Goal: Navigation & Orientation: Find specific page/section

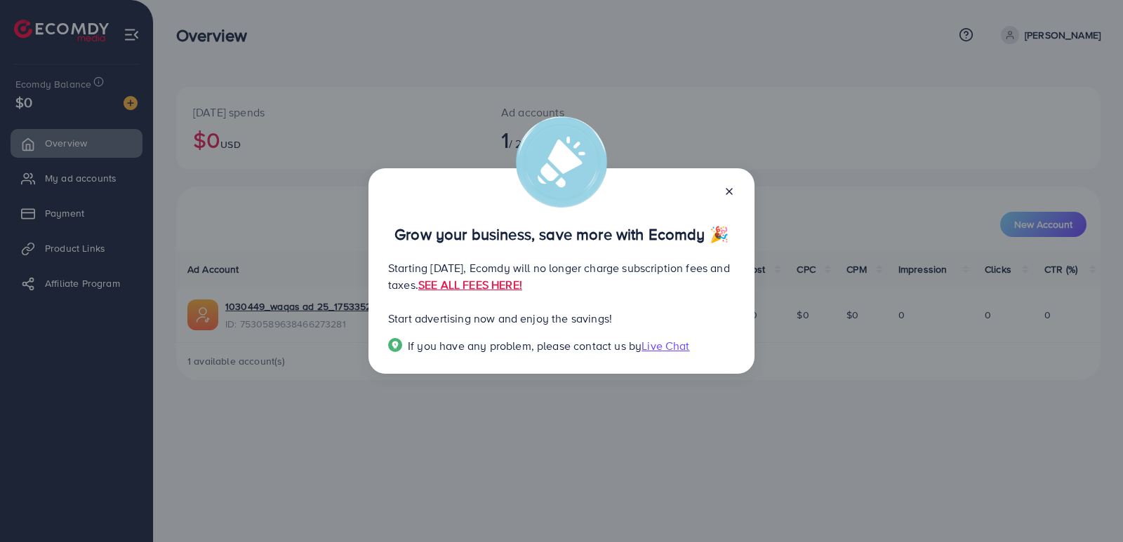
click at [730, 186] on icon at bounding box center [728, 191] width 11 height 11
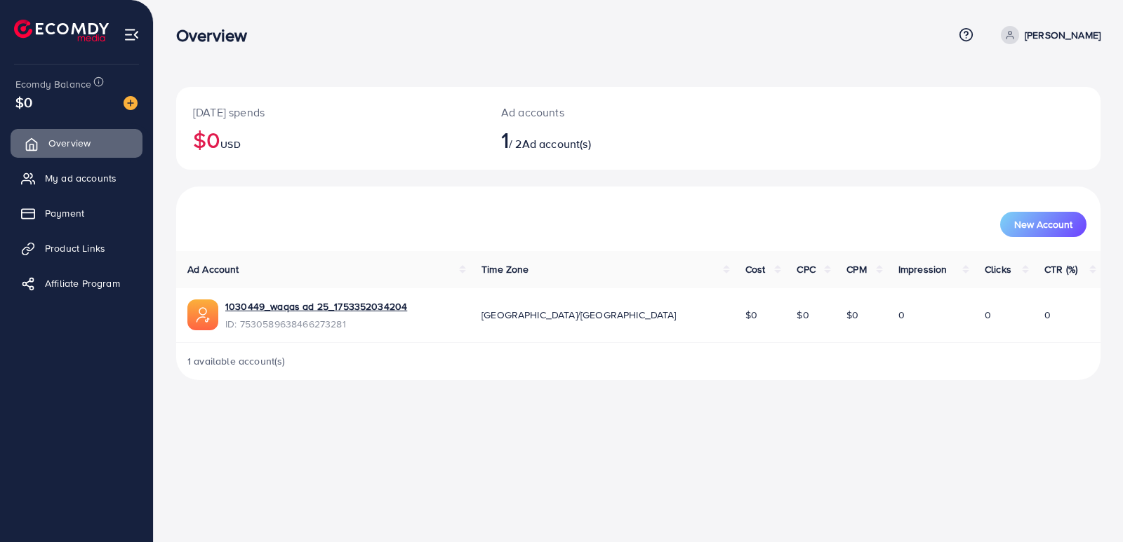
click at [77, 153] on link "Overview" at bounding box center [77, 143] width 132 height 28
click at [299, 307] on link "1030449_waqas ad 25_1753352034204" at bounding box center [316, 307] width 182 height 14
click at [65, 182] on span "My ad accounts" at bounding box center [84, 178] width 72 height 14
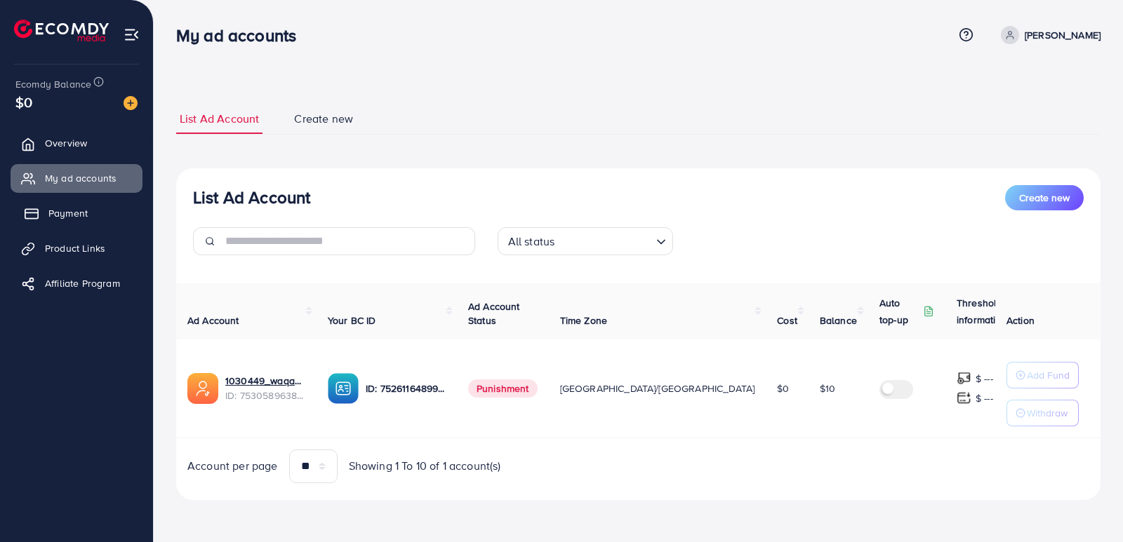
click at [60, 214] on span "Payment" at bounding box center [67, 213] width 39 height 14
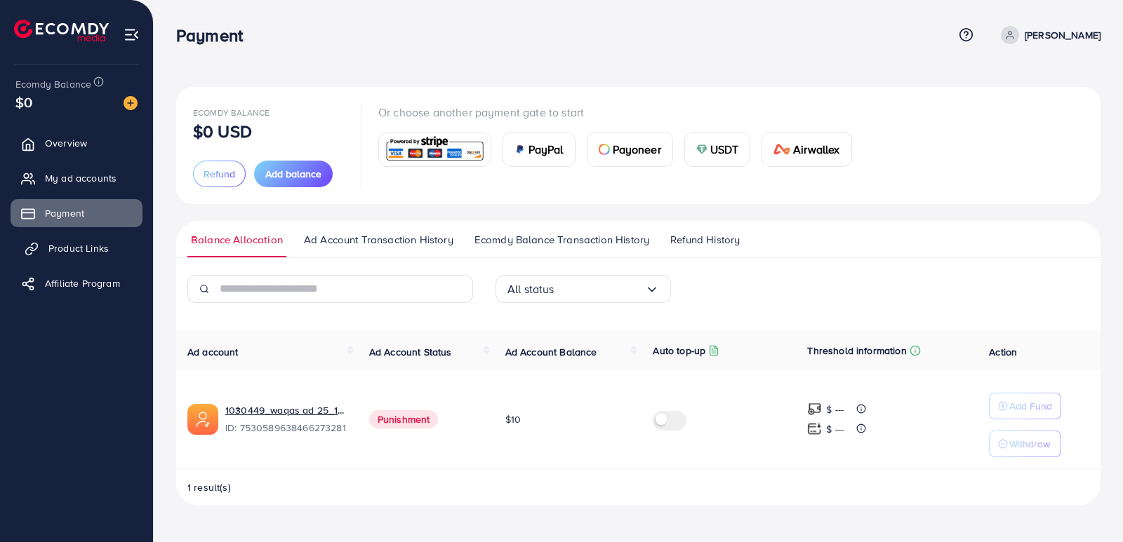
click at [53, 251] on span "Product Links" at bounding box center [78, 248] width 60 height 14
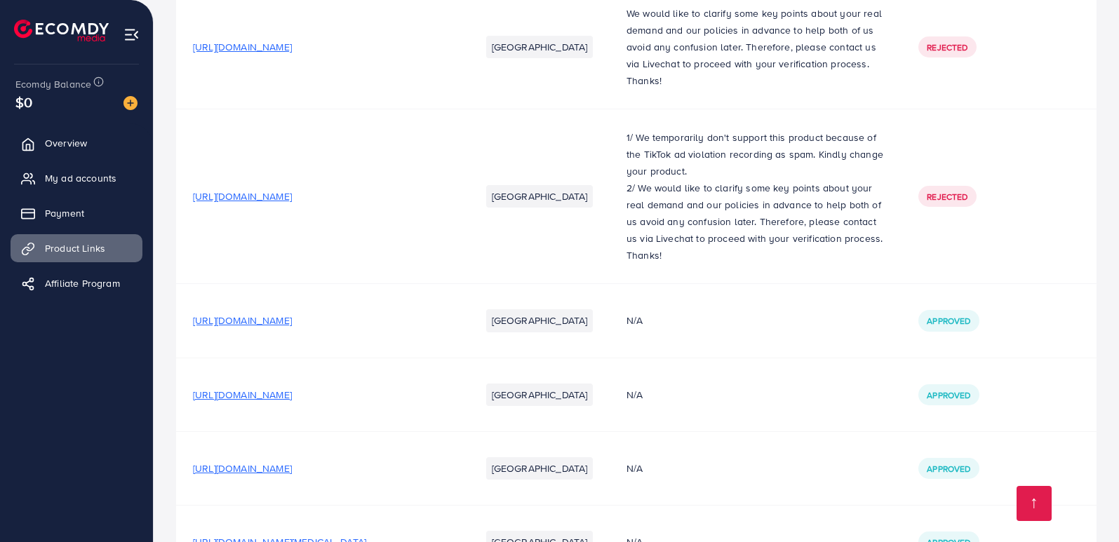
scroll to position [525, 0]
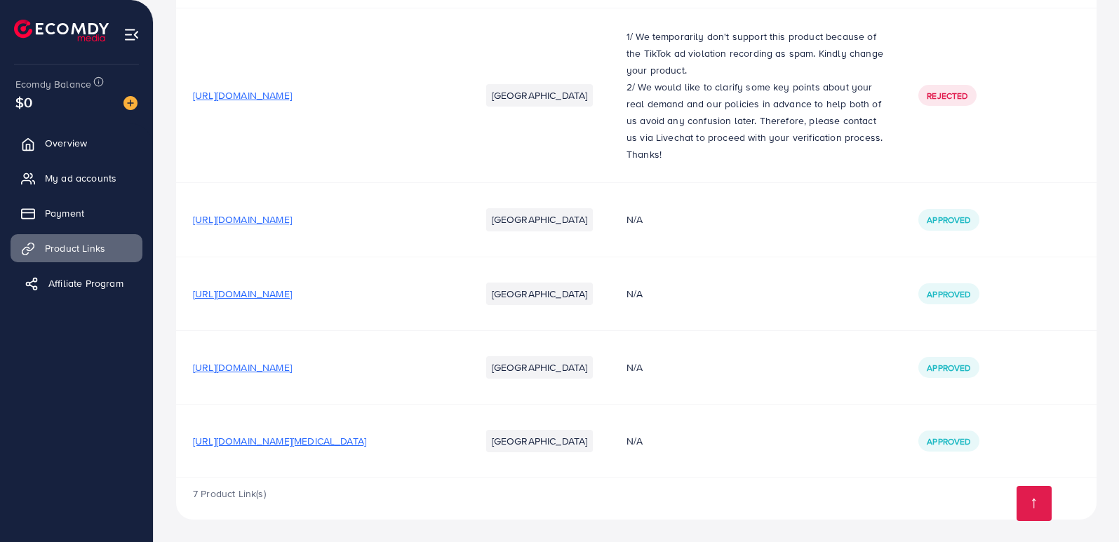
click at [68, 279] on span "Affiliate Program" at bounding box center [85, 283] width 75 height 14
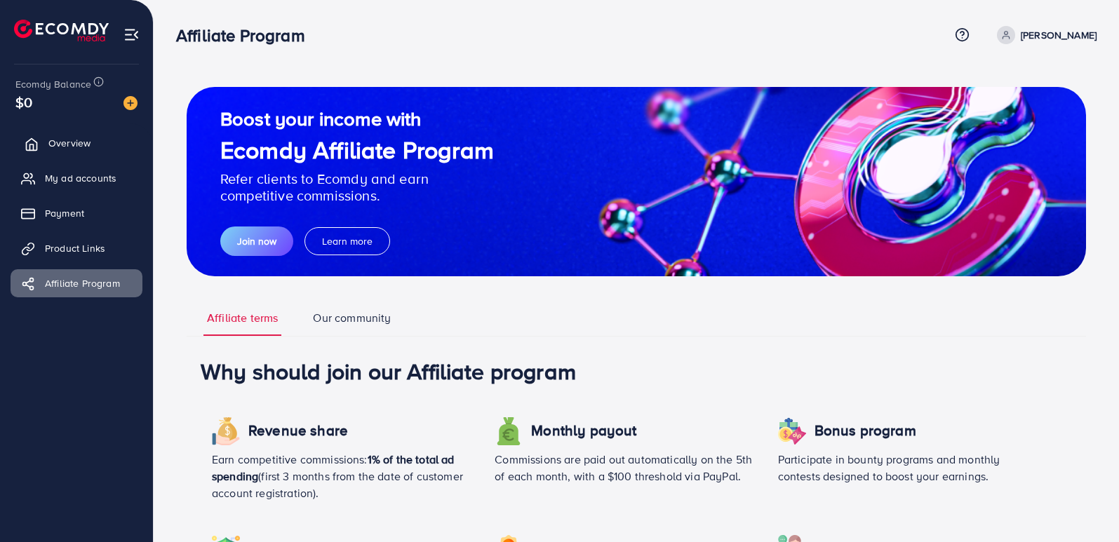
click at [74, 138] on span "Overview" at bounding box center [69, 143] width 42 height 14
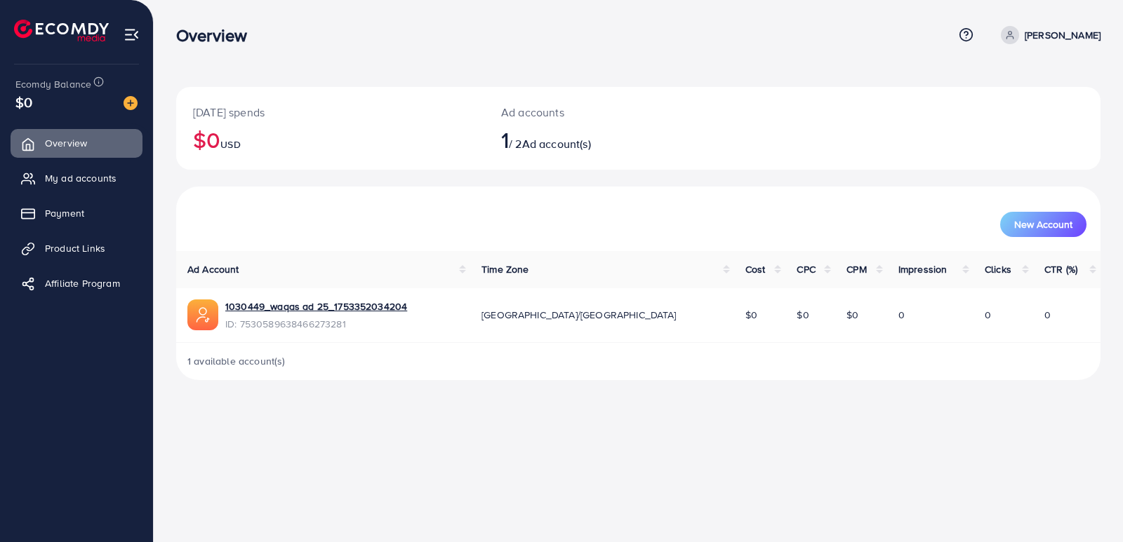
click at [1050, 36] on p "[PERSON_NAME]" at bounding box center [1062, 35] width 76 height 17
click at [1003, 90] on span "Profile" at bounding box center [1013, 83] width 32 height 17
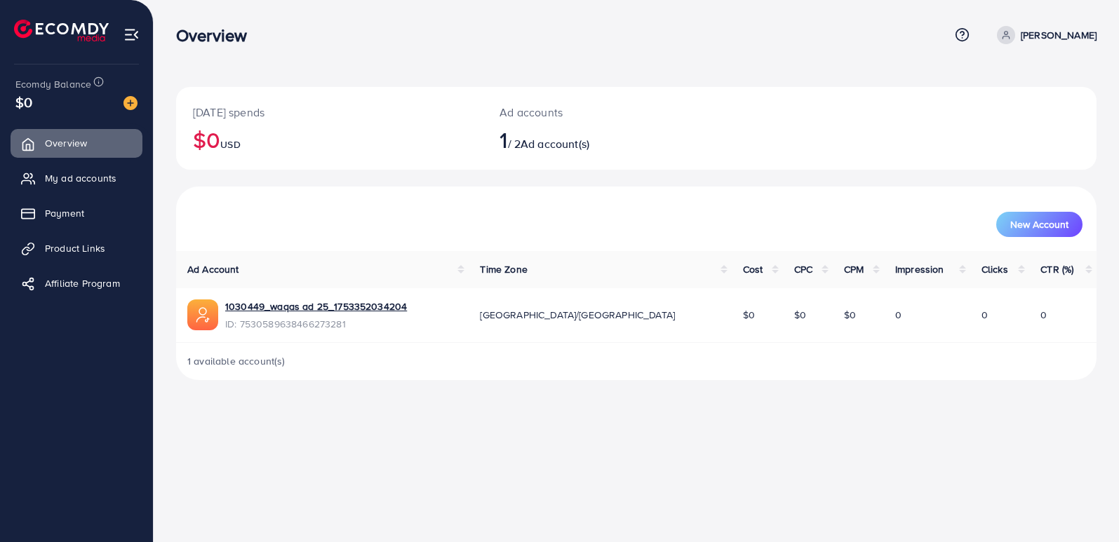
select select "********"
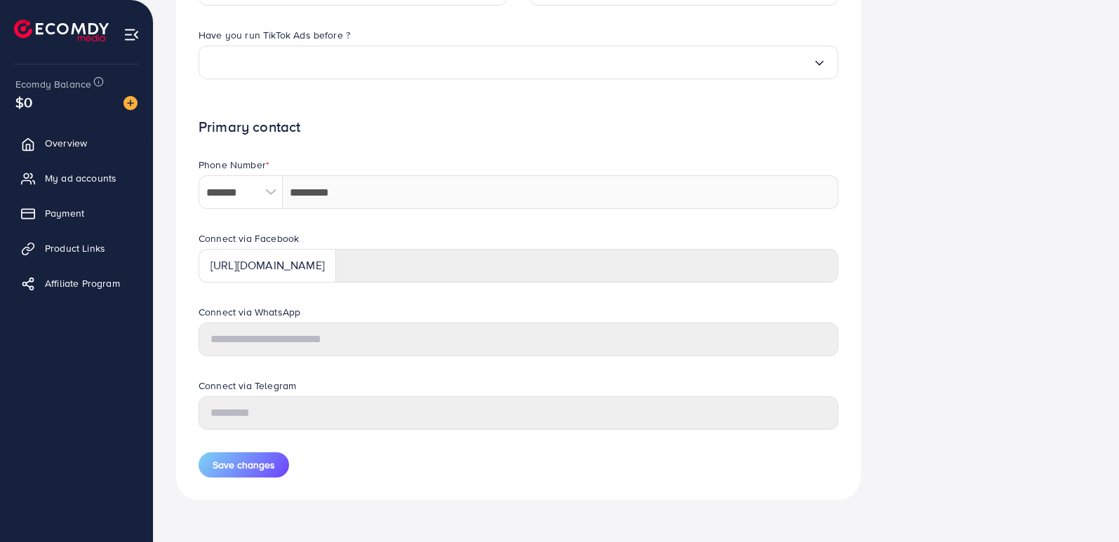
scroll to position [565, 0]
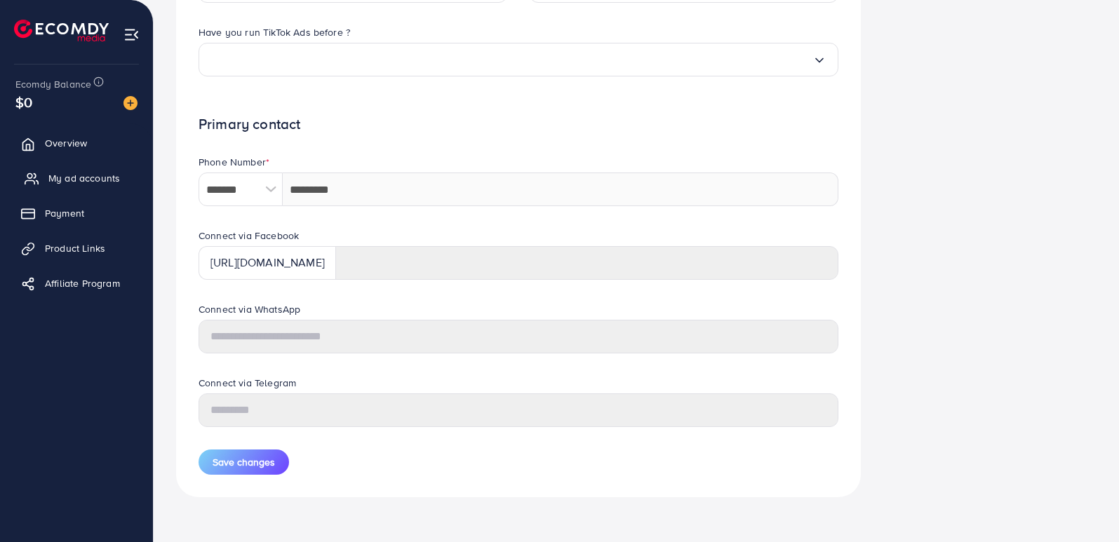
click at [82, 184] on span "My ad accounts" at bounding box center [84, 178] width 72 height 14
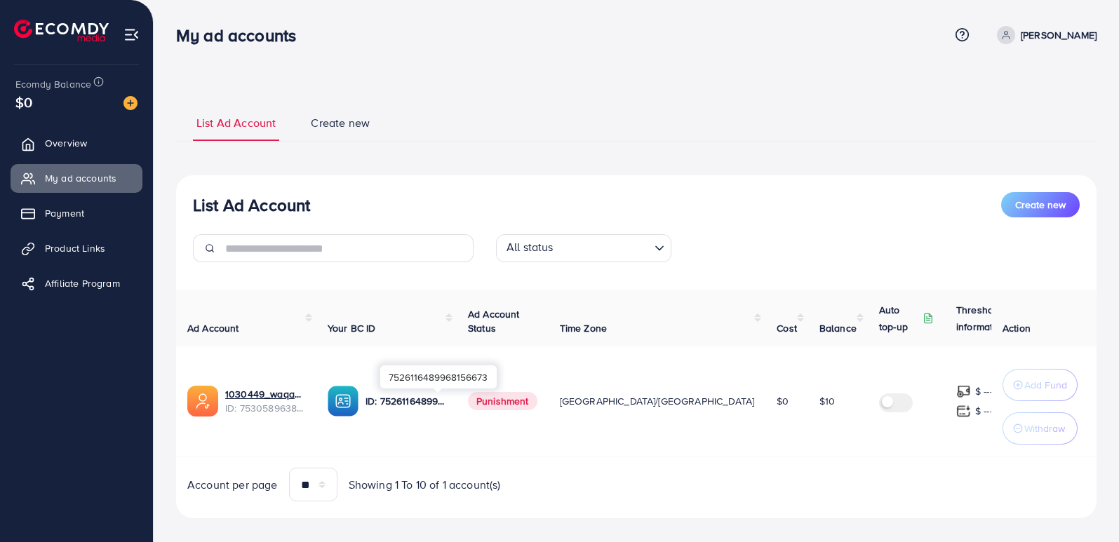
click at [435, 399] on p "ID: 7526116489968156673" at bounding box center [406, 401] width 80 height 17
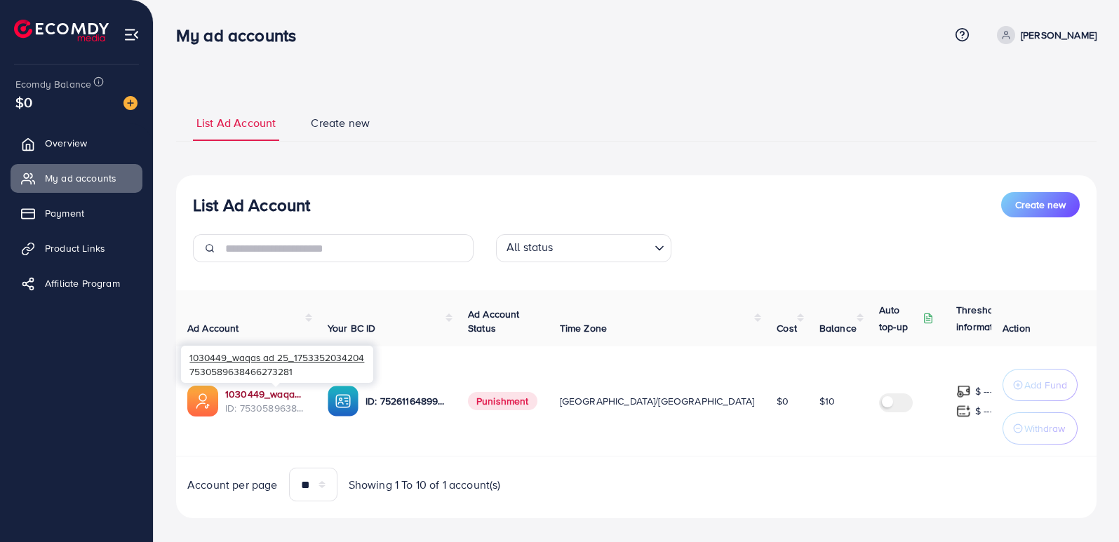
scroll to position [15, 0]
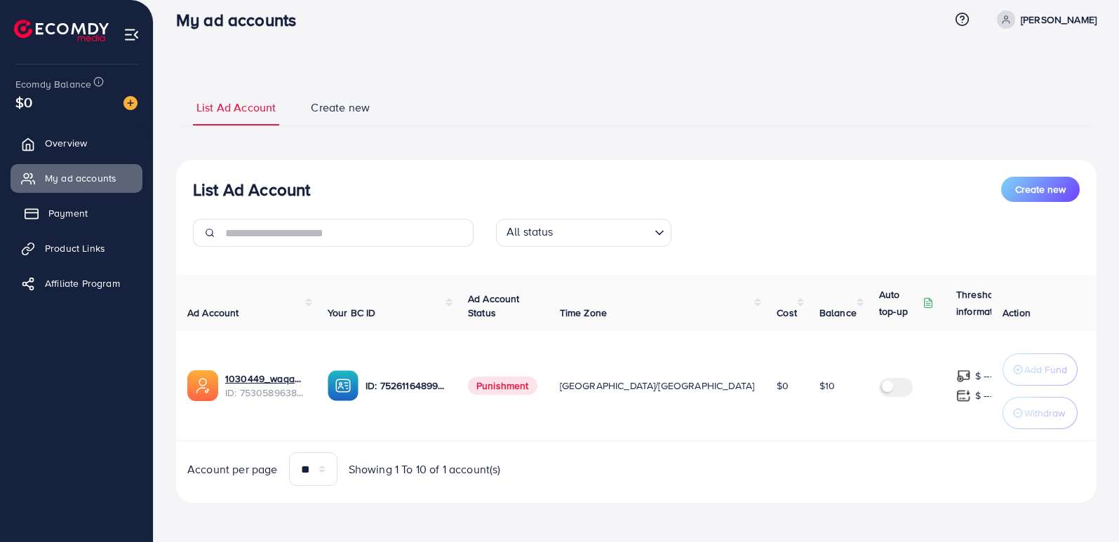
click at [67, 212] on span "Payment" at bounding box center [67, 213] width 39 height 14
